Goal: Information Seeking & Learning: Learn about a topic

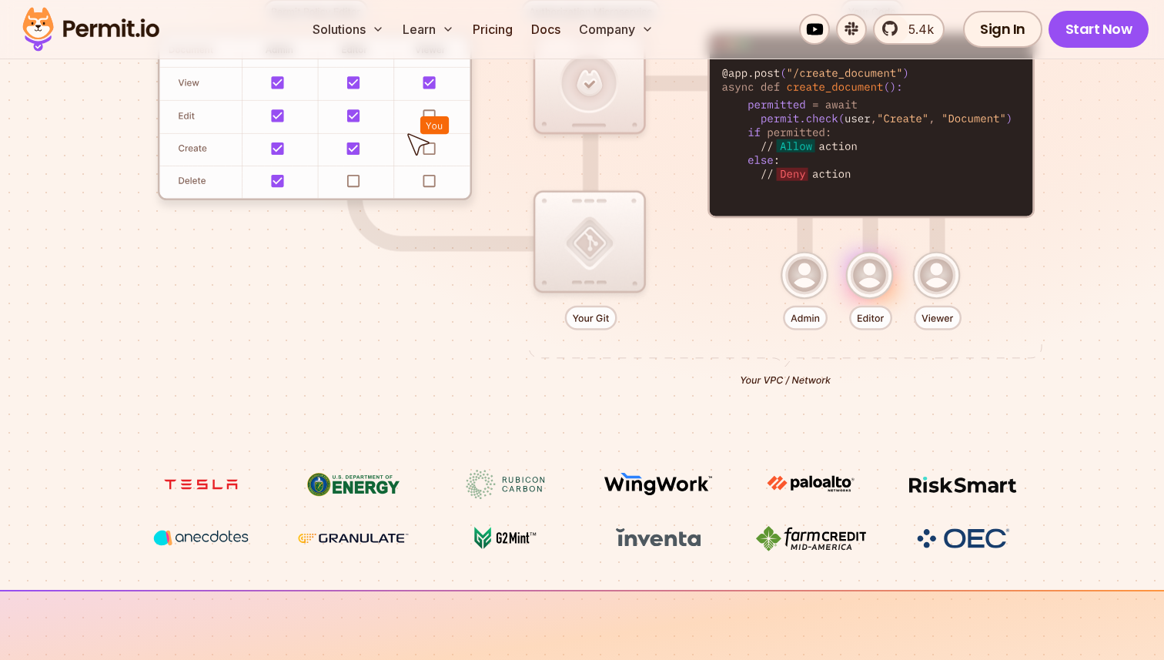
scroll to position [467, 0]
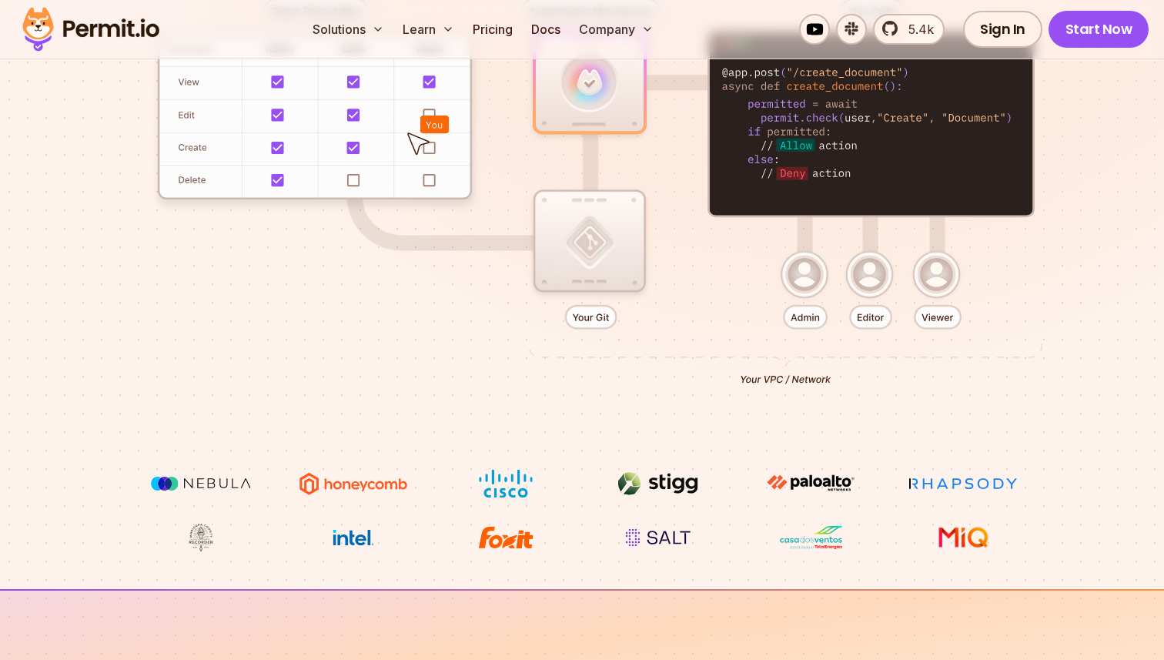
click at [807, 273] on div at bounding box center [582, 185] width 1078 height 567
click at [807, 315] on div at bounding box center [582, 185] width 1078 height 567
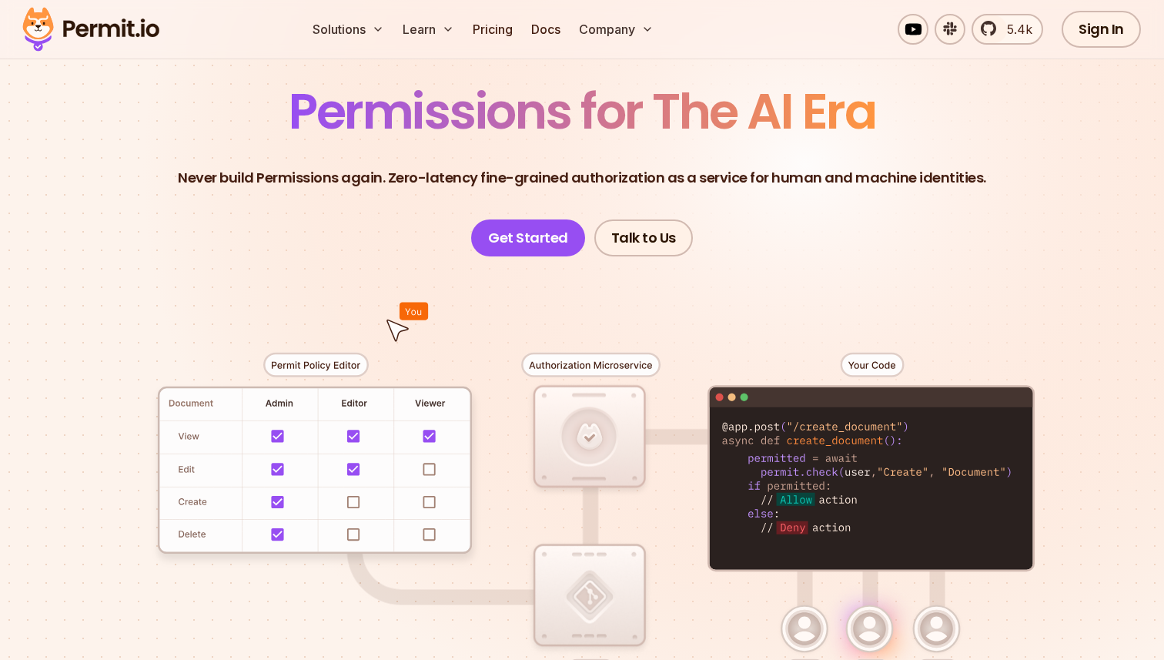
scroll to position [0, 0]
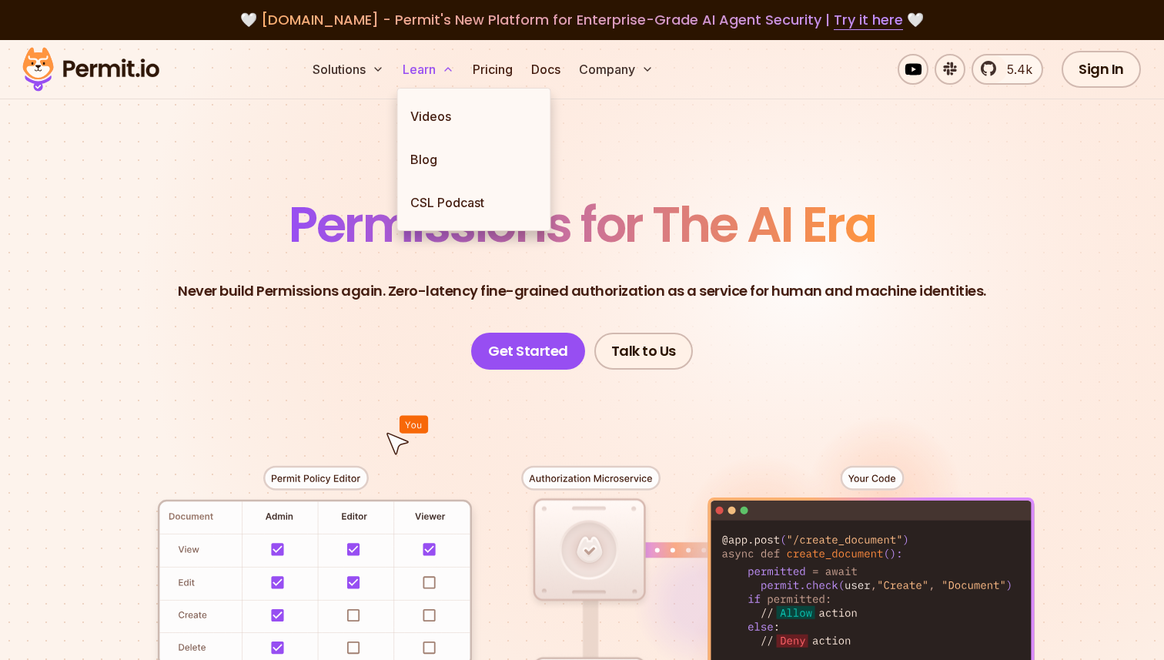
click at [437, 65] on button "Learn" at bounding box center [429, 69] width 64 height 31
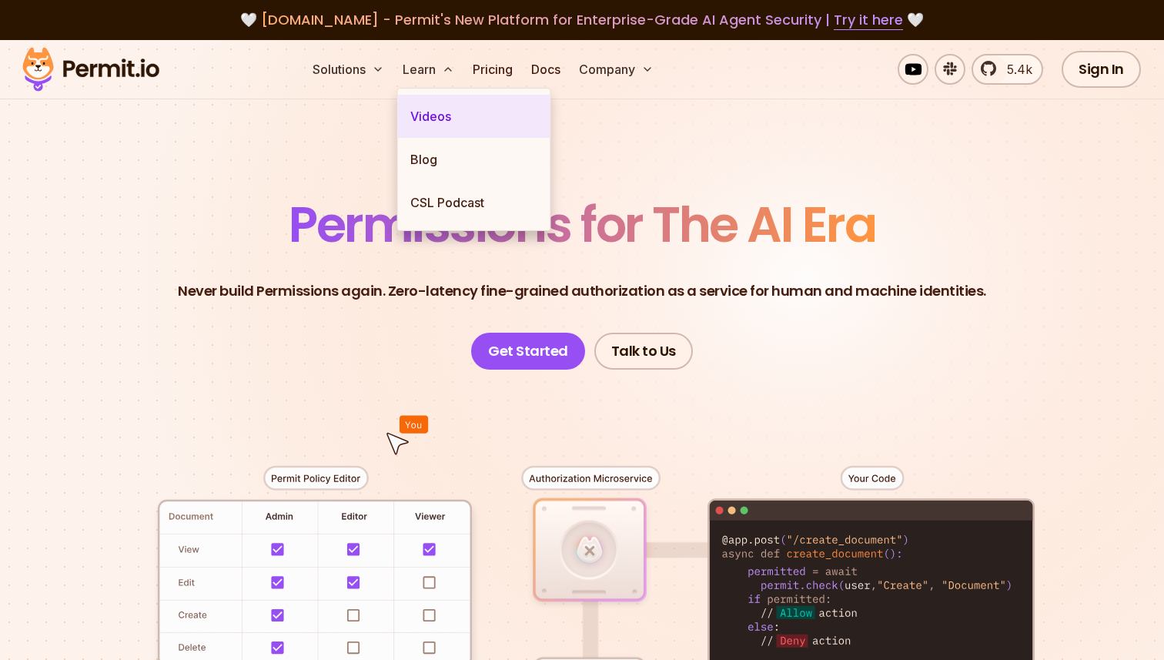
click at [446, 129] on link "Videos" at bounding box center [474, 116] width 152 height 43
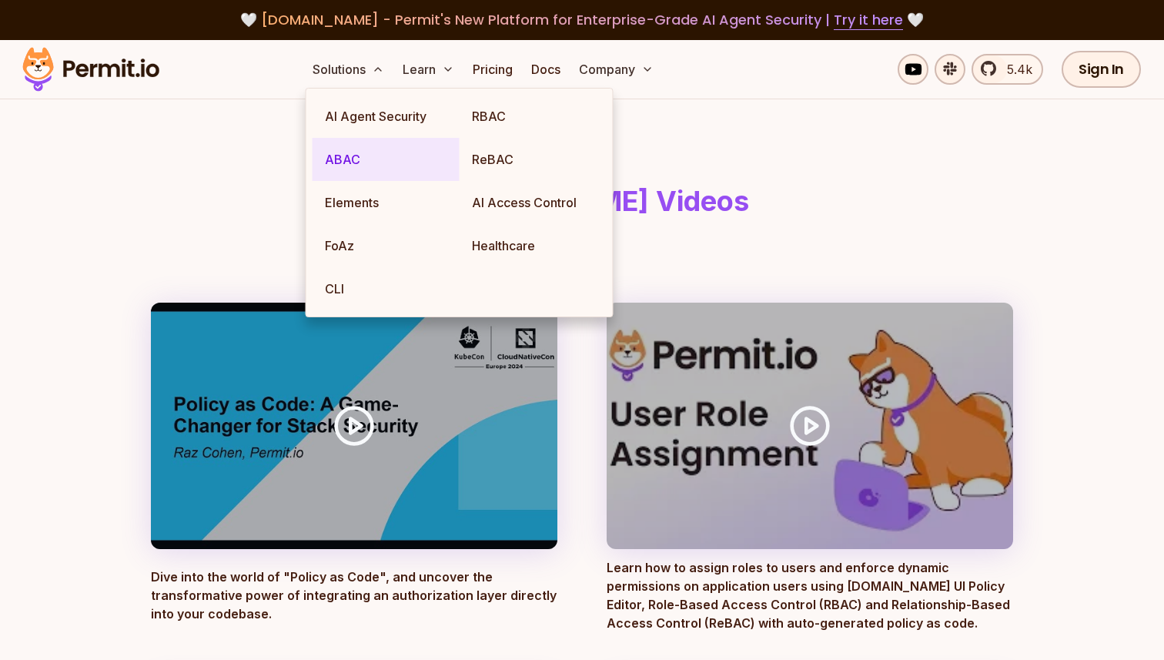
click at [403, 153] on link "ABAC" at bounding box center [386, 159] width 147 height 43
click at [368, 165] on link "ABAC" at bounding box center [386, 159] width 147 height 43
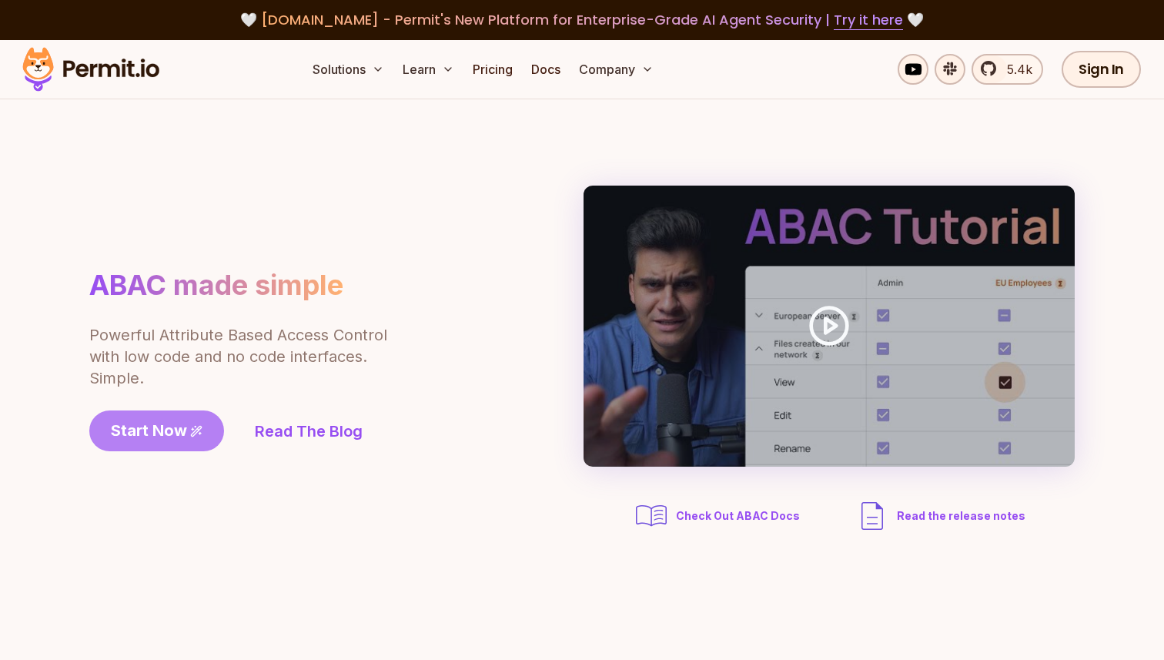
click at [196, 430] on icon at bounding box center [196, 431] width 12 height 12
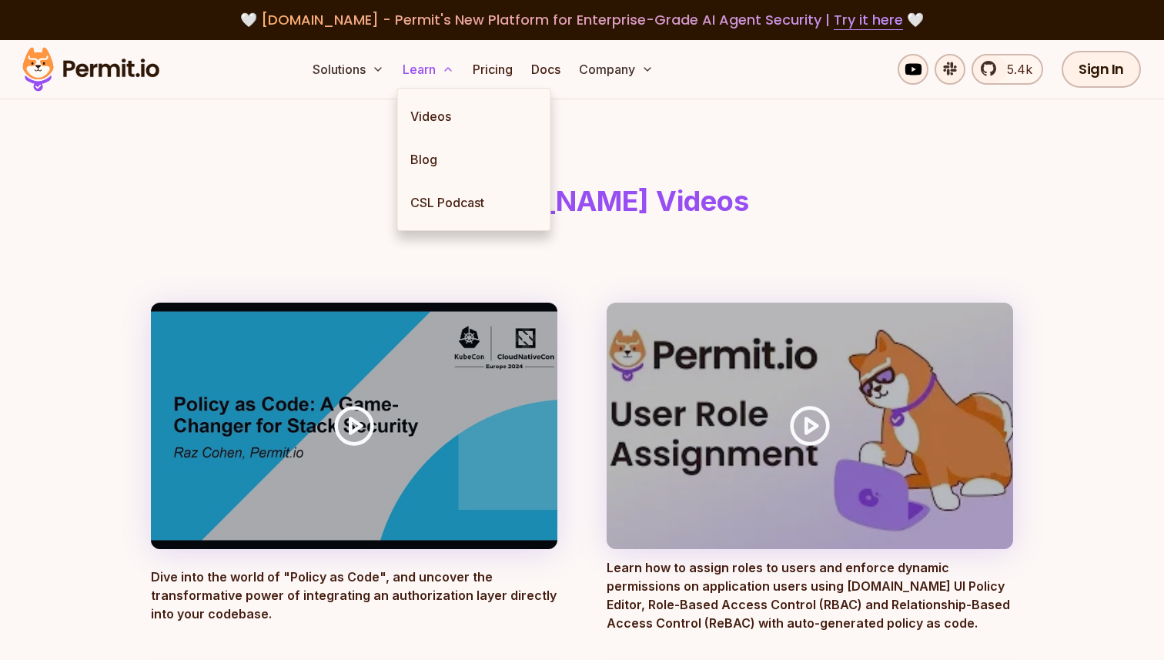
click at [418, 73] on button "Learn" at bounding box center [429, 69] width 64 height 31
click at [436, 166] on link "Blog" at bounding box center [474, 159] width 152 height 43
